Goal: Information Seeking & Learning: Check status

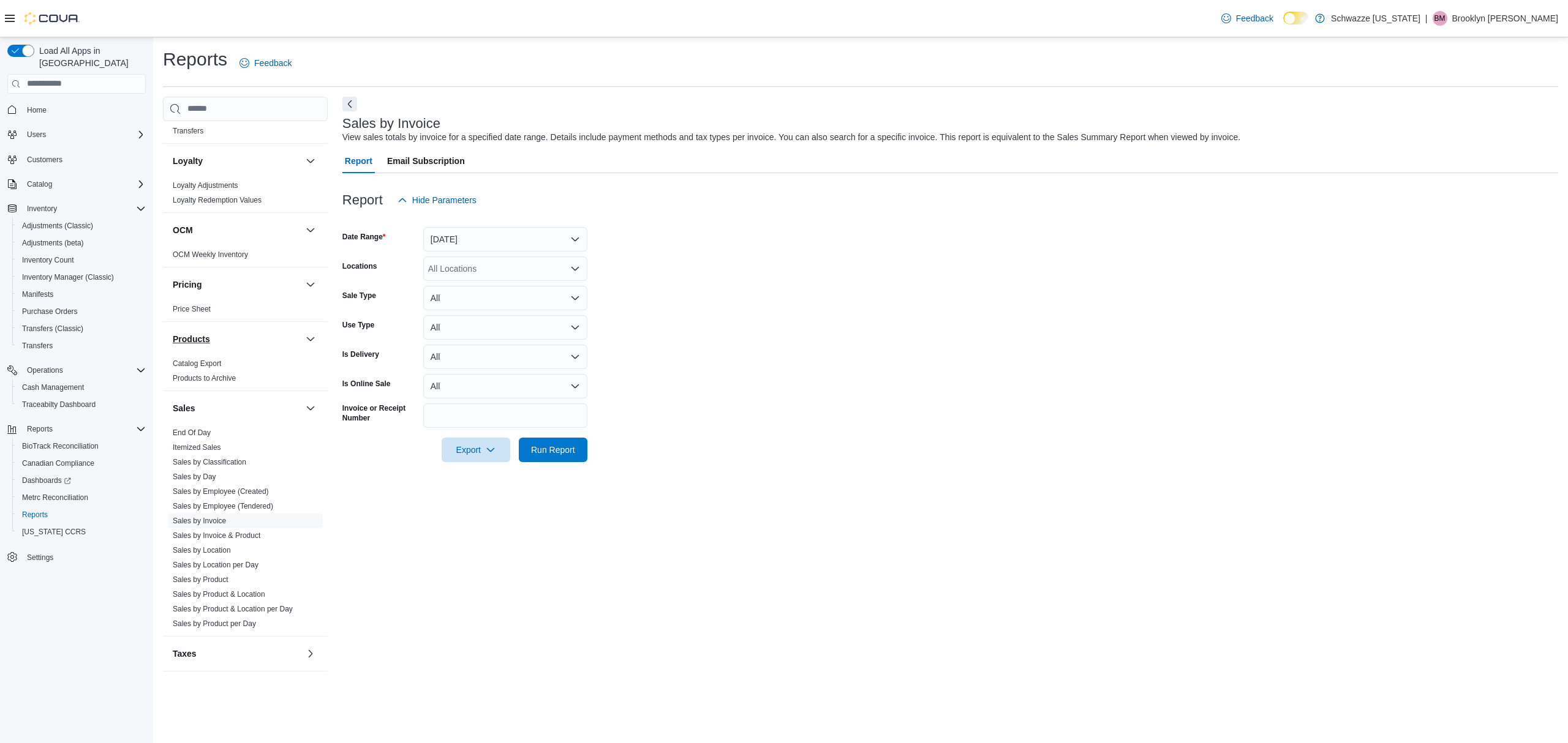
scroll to position [571, 0]
click at [206, 572] on link "Sales by Product" at bounding box center [201, 572] width 56 height 8
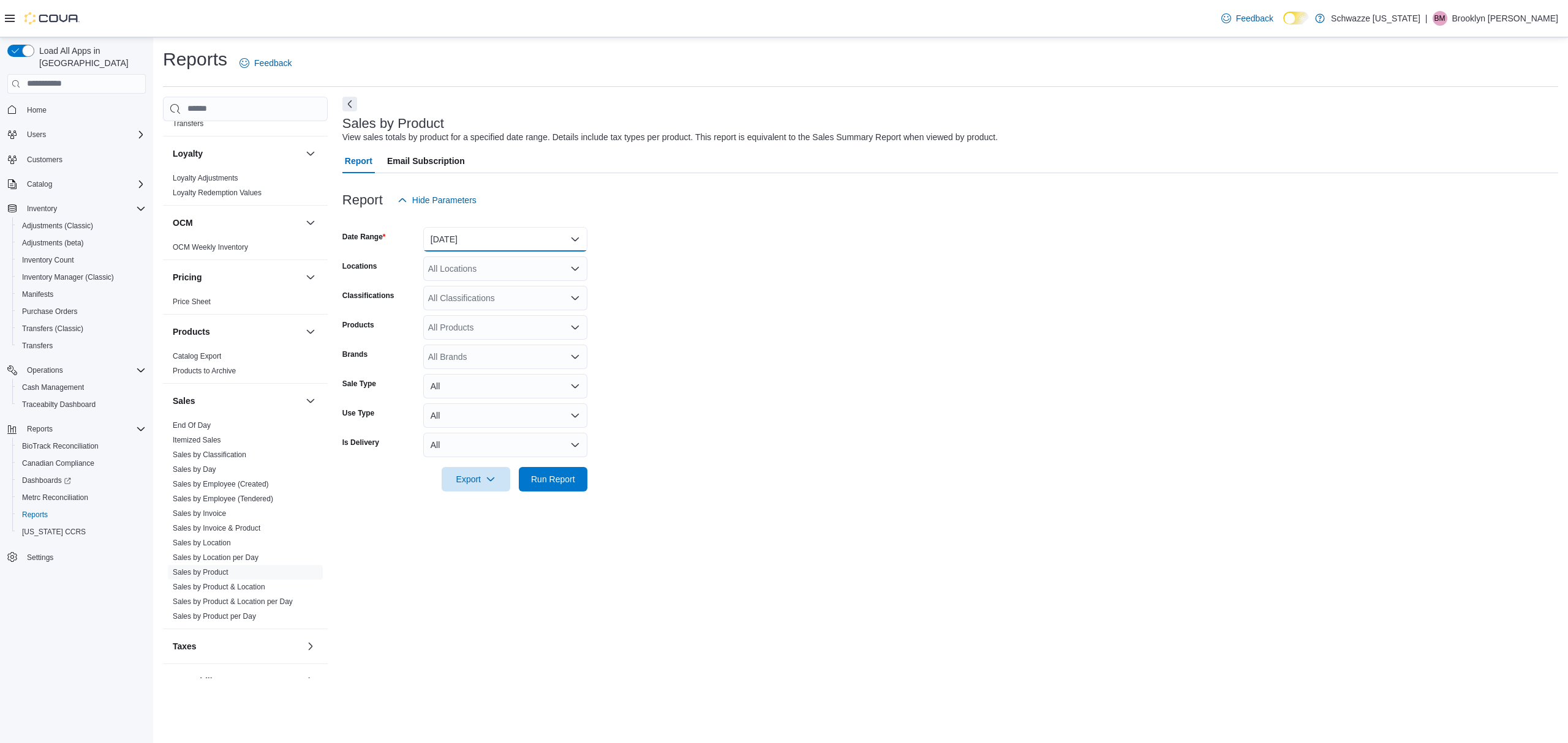
click at [491, 239] on button "[DATE]" at bounding box center [505, 239] width 164 height 24
click at [454, 289] on span "[DATE]" at bounding box center [513, 288] width 139 height 14
click at [467, 272] on div "All Locations" at bounding box center [505, 269] width 164 height 24
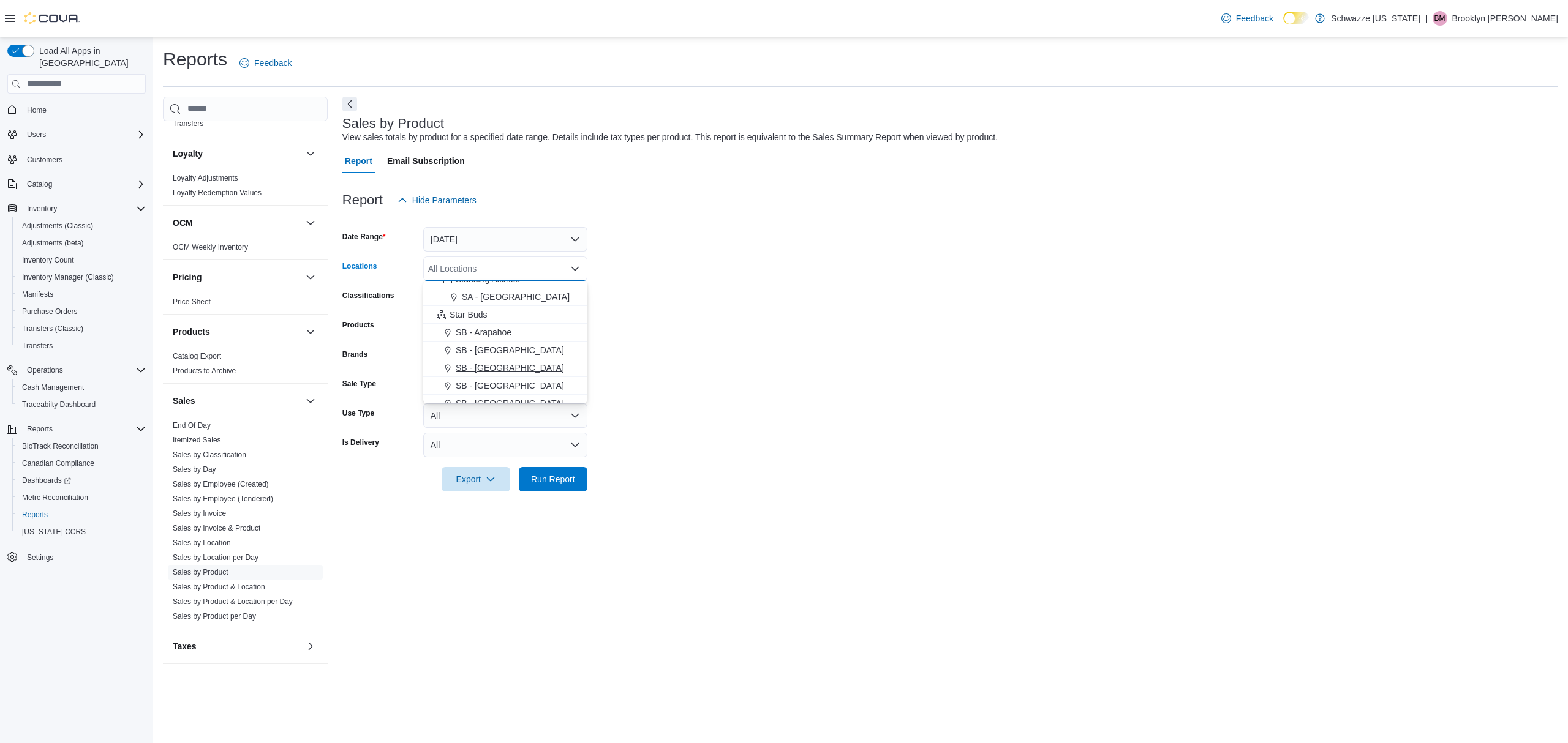
click at [491, 366] on span "SB - [GEOGRAPHIC_DATA]" at bounding box center [510, 368] width 108 height 12
click at [708, 353] on form "Date Range [DATE] Locations SB - [GEOGRAPHIC_DATA] Combo box. Selected. SB - [G…" at bounding box center [950, 352] width 1216 height 279
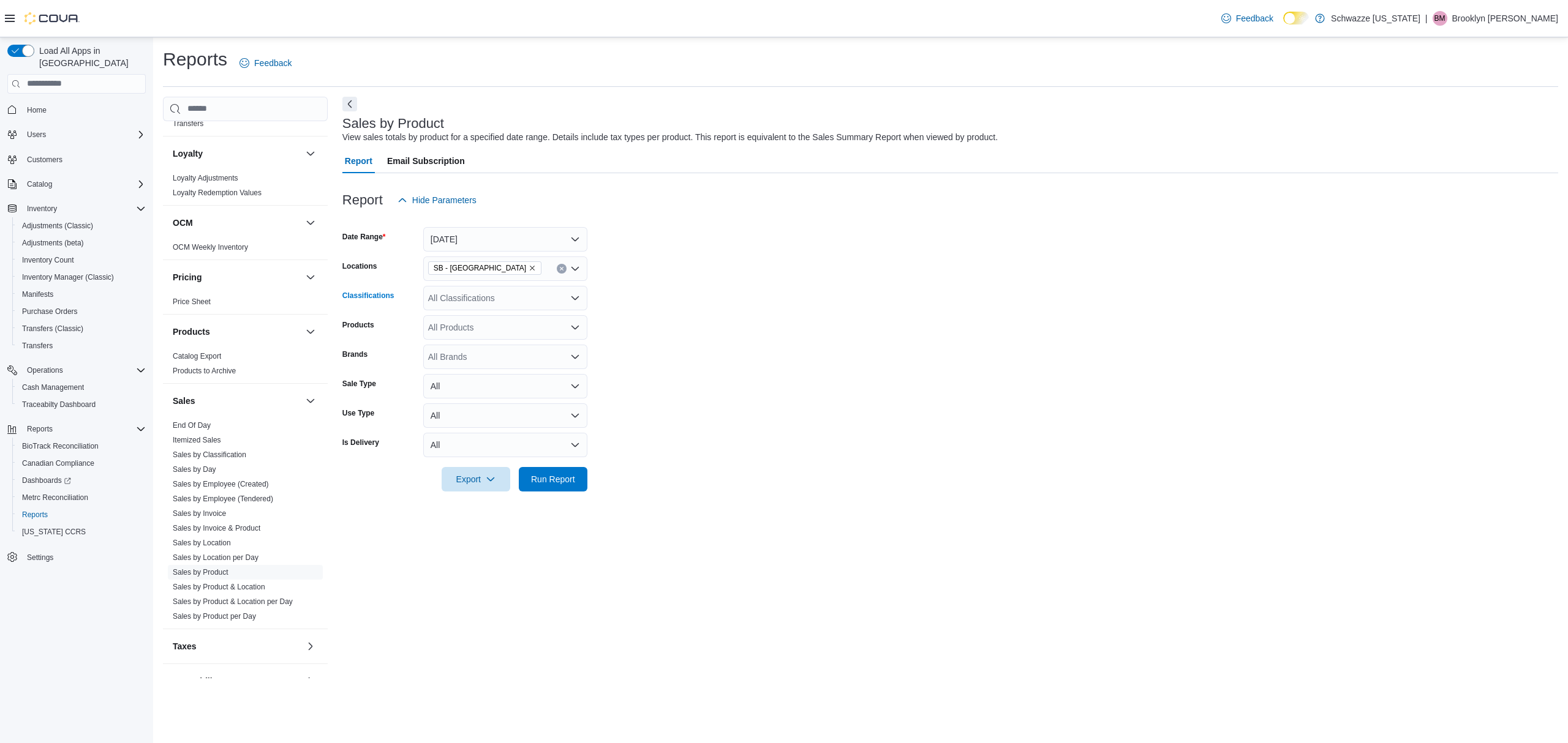
click at [541, 292] on div "All Classifications" at bounding box center [505, 298] width 164 height 24
click at [508, 334] on div "REC - Flower" at bounding box center [505, 337] width 149 height 12
click at [550, 474] on span "Run Report" at bounding box center [553, 479] width 44 height 12
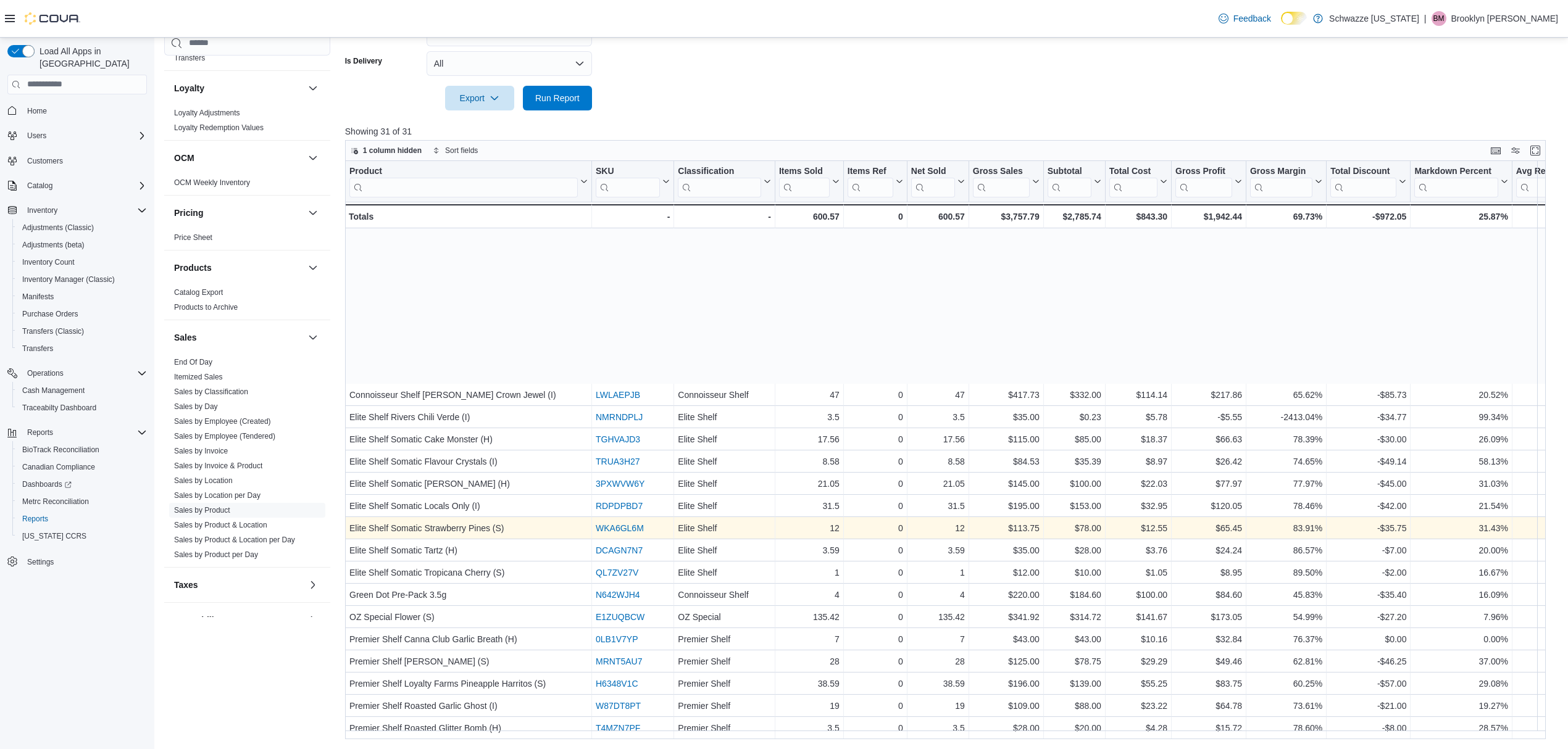
scroll to position [186, 0]
